Goal: Share content

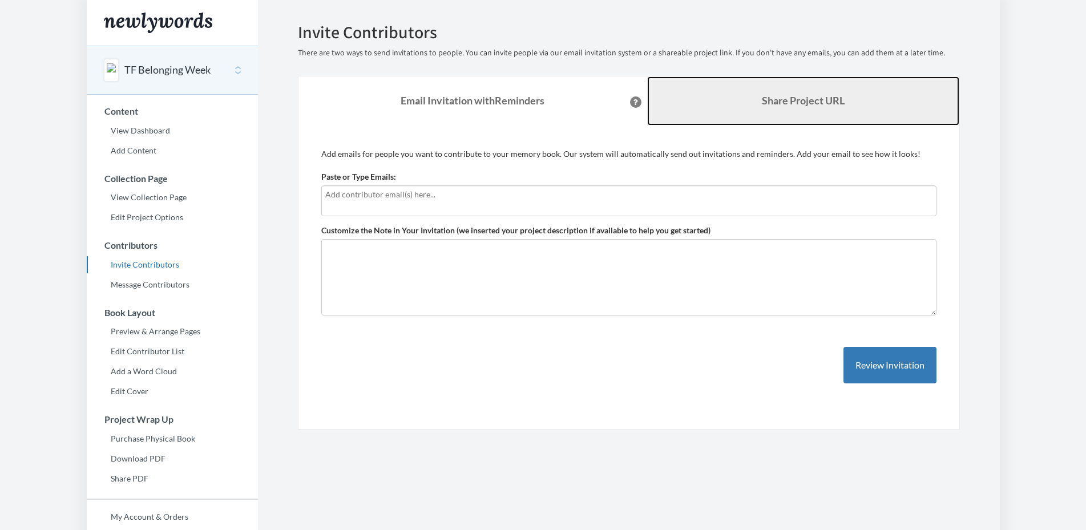
click at [839, 98] on b "Share Project URL" at bounding box center [803, 100] width 83 height 13
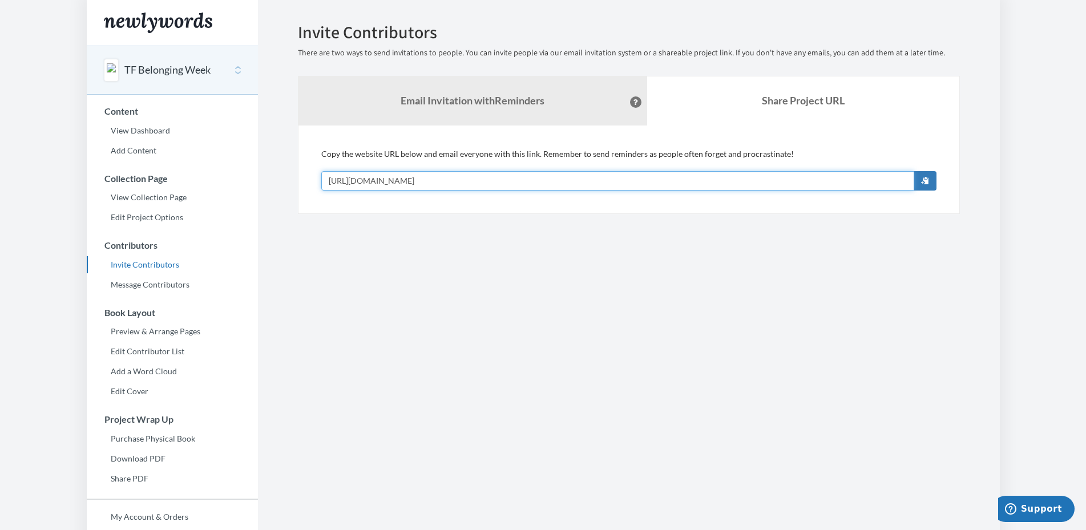
click at [495, 185] on input "[URL][DOMAIN_NAME]" at bounding box center [617, 180] width 593 height 19
click at [922, 180] on span "button" at bounding box center [925, 180] width 8 height 8
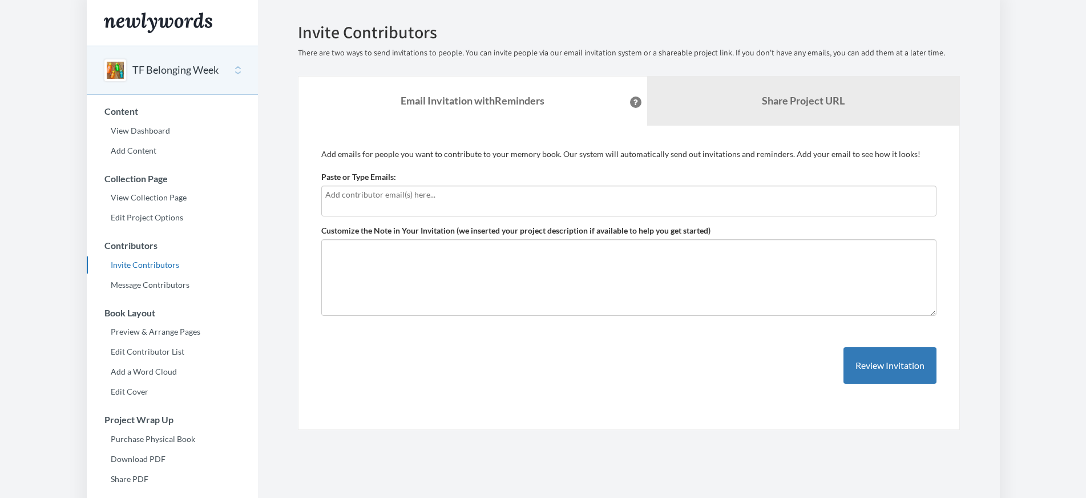
click at [820, 64] on div "Emails have been sent! Invite Contributors There are two ways to send invitatio…" at bounding box center [629, 226] width 662 height 407
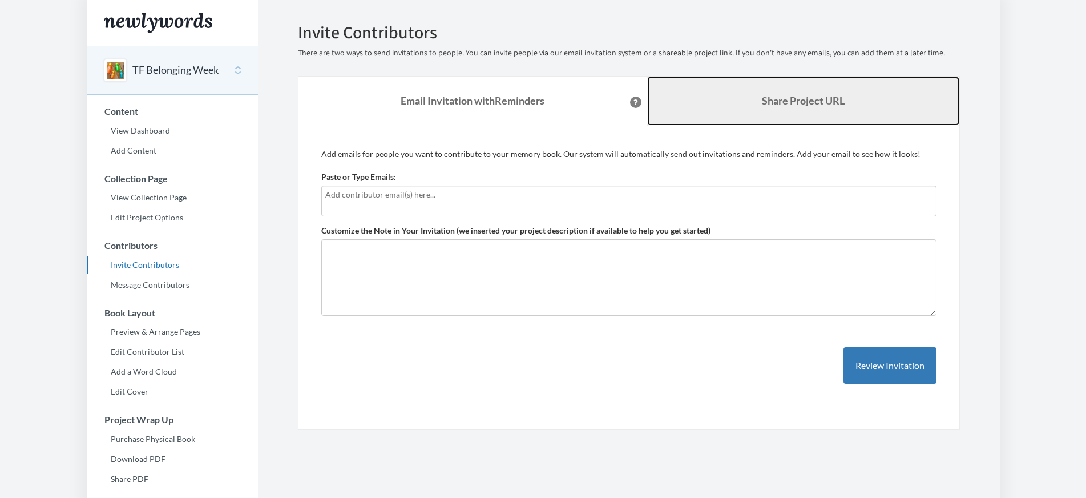
click at [798, 99] on b "Share Project URL" at bounding box center [803, 100] width 83 height 13
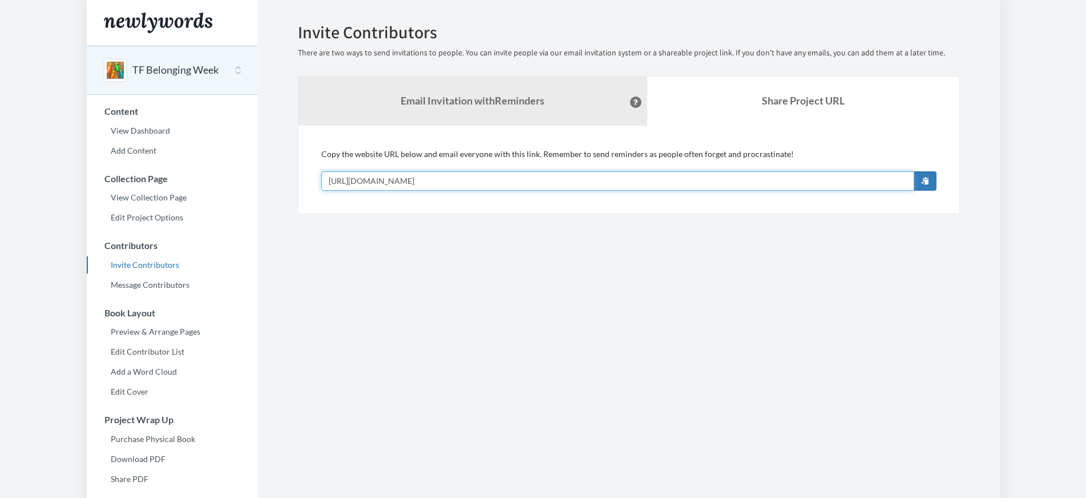
click at [567, 186] on input "[URL][DOMAIN_NAME]" at bounding box center [617, 180] width 593 height 19
click at [397, 380] on section "Emails have been sent! Invite Contributors There are two ways to send invitatio…" at bounding box center [629, 312] width 742 height 624
click at [924, 186] on button "button" at bounding box center [925, 180] width 23 height 19
